Goal: Information Seeking & Learning: Learn about a topic

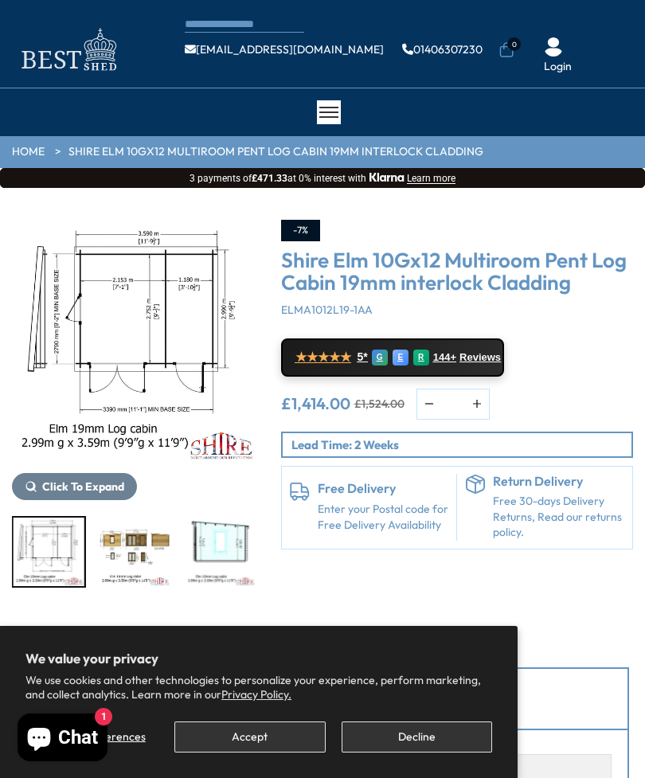
click at [233, 539] on img "5 / 10" at bounding box center [220, 552] width 71 height 68
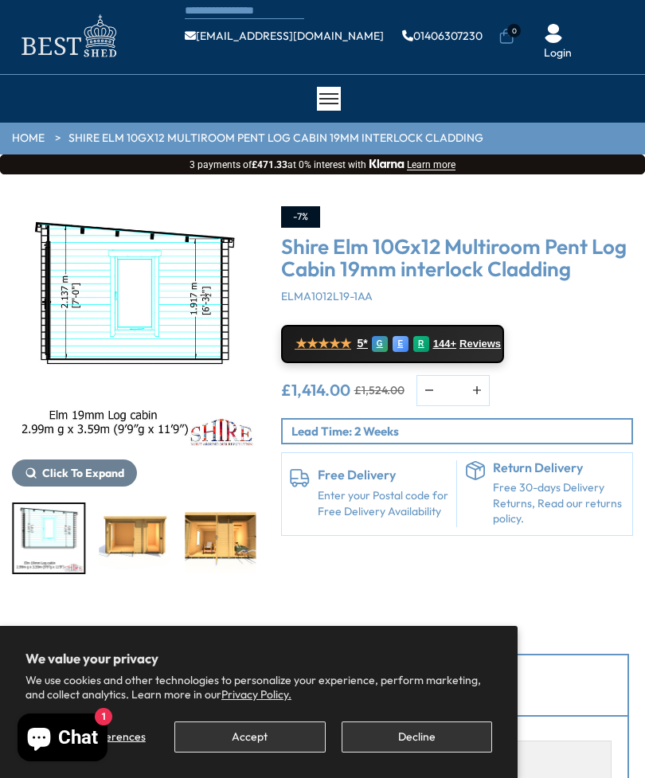
click at [219, 532] on img "7 / 10" at bounding box center [220, 538] width 71 height 68
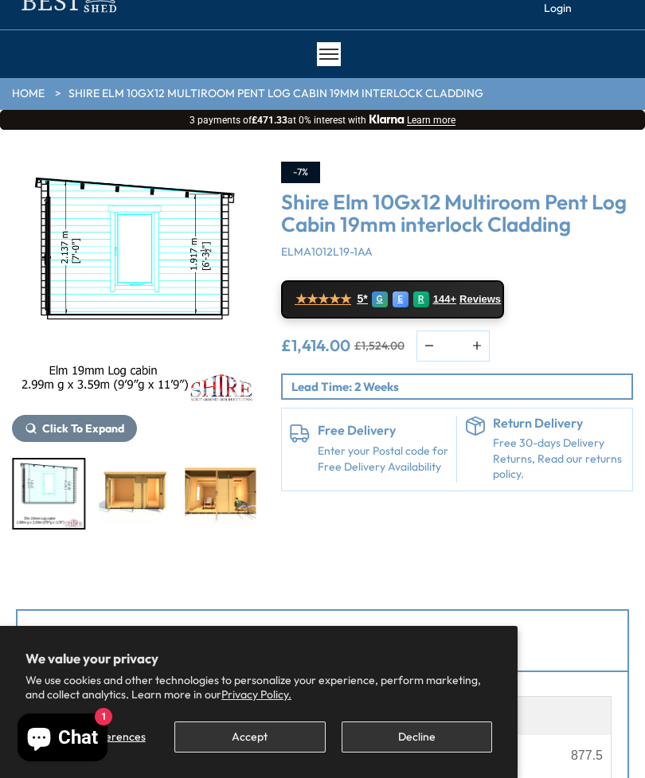
scroll to position [0, 0]
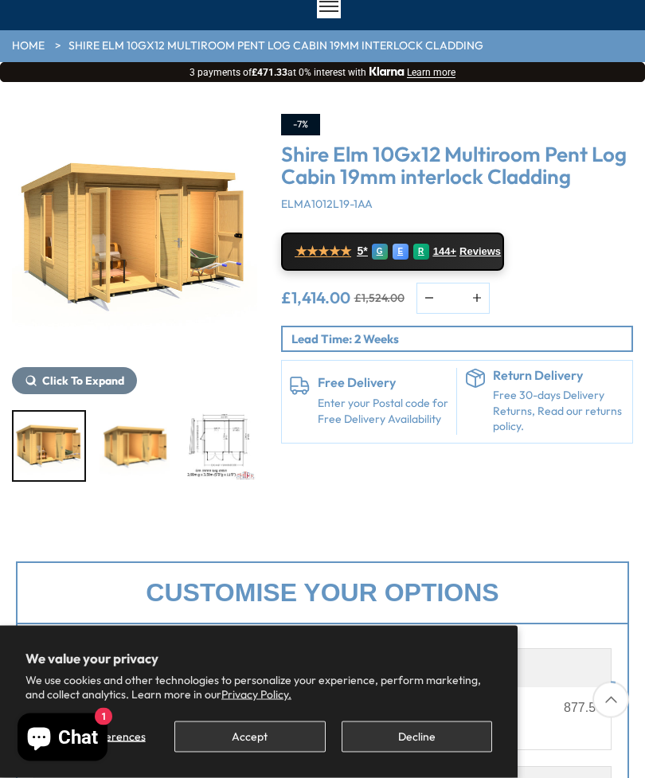
scroll to position [108, 0]
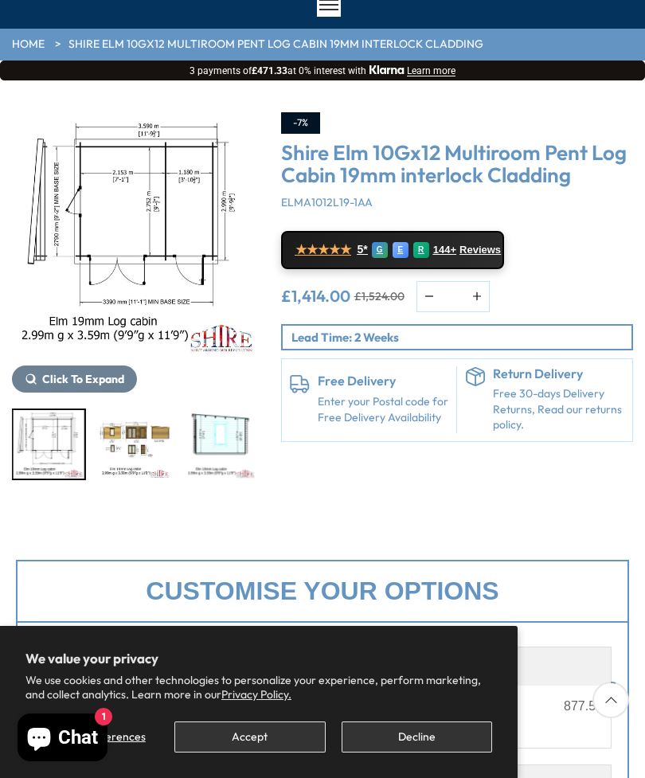
click at [233, 437] on img "5 / 10" at bounding box center [220, 444] width 71 height 68
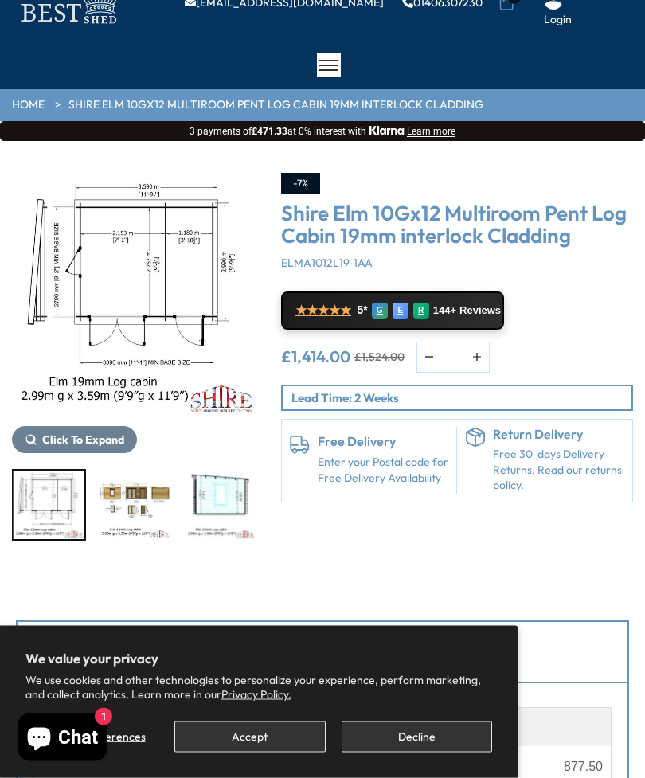
scroll to position [0, 0]
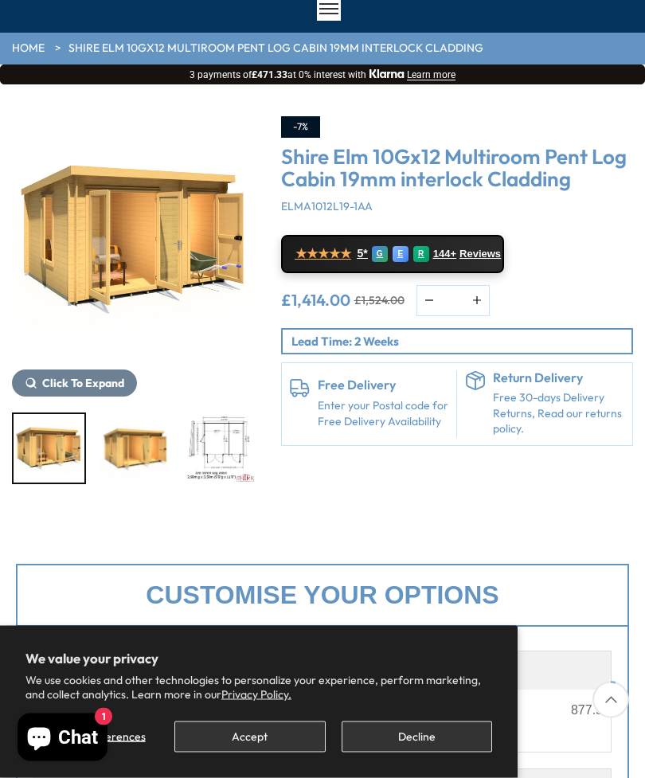
scroll to position [107, 0]
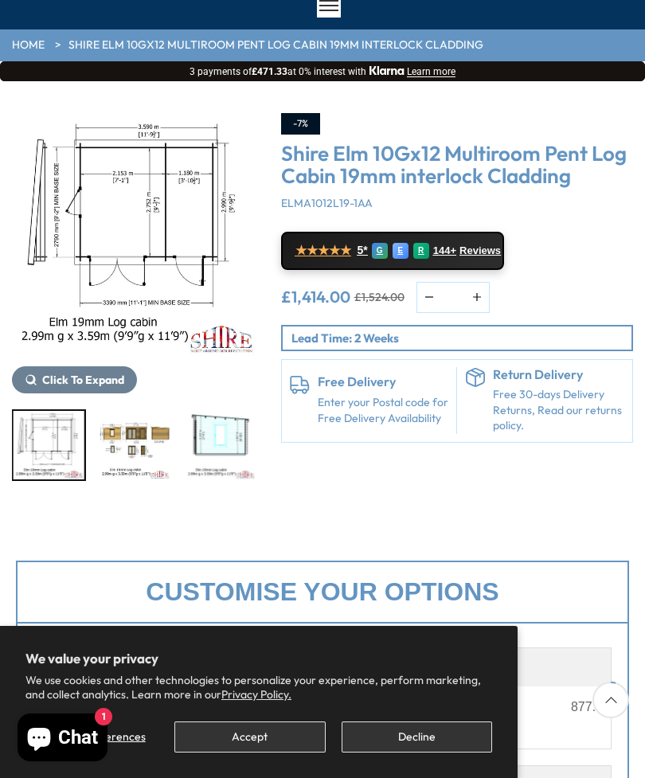
click at [229, 430] on img "5 / 10" at bounding box center [220, 445] width 71 height 68
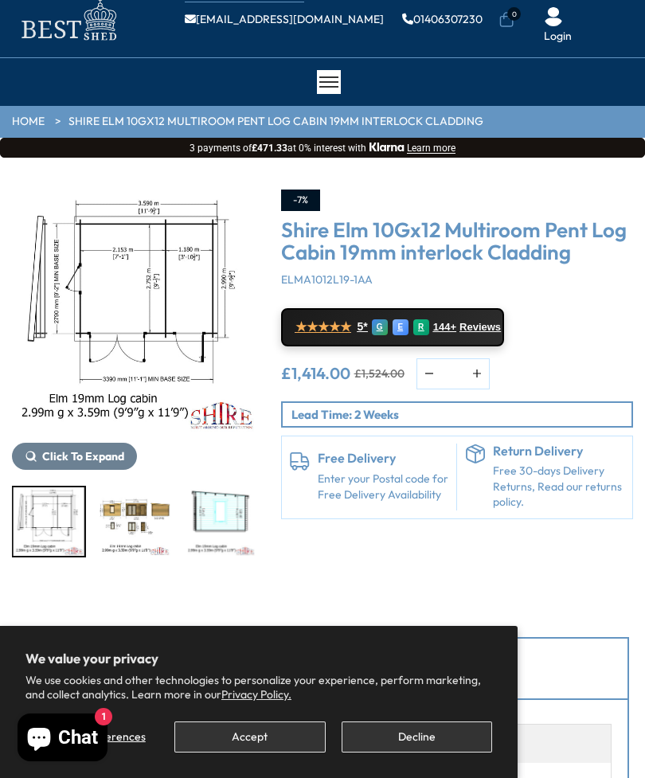
scroll to position [0, 0]
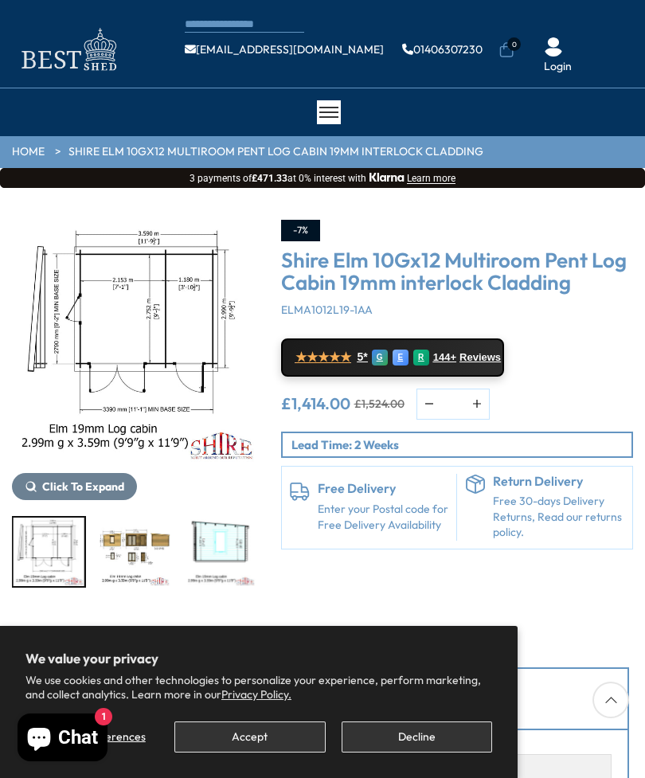
click at [228, 535] on img "5 / 10" at bounding box center [220, 552] width 71 height 68
click at [69, 554] on img "3 / 10" at bounding box center [49, 552] width 71 height 68
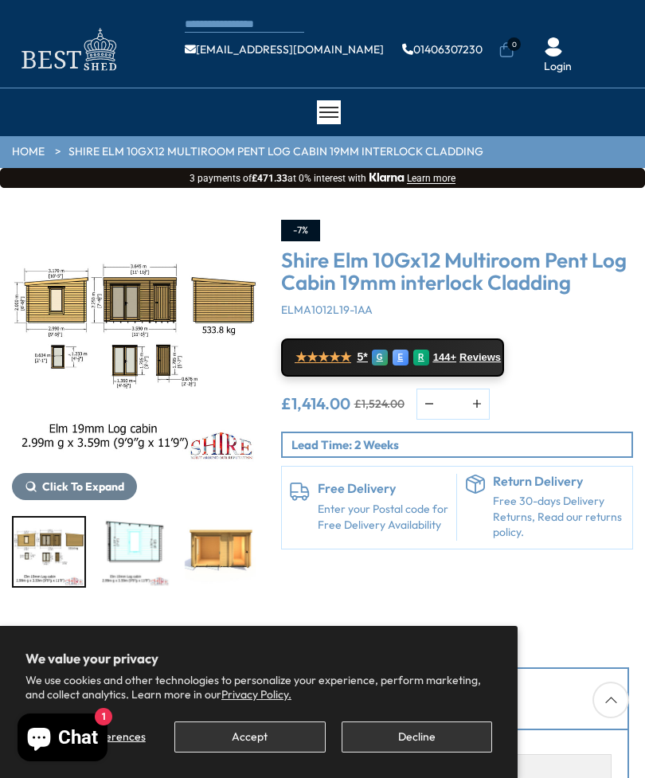
click at [152, 286] on img "4 / 10" at bounding box center [134, 342] width 245 height 245
